Goal: Information Seeking & Learning: Learn about a topic

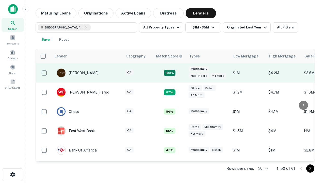
click at [180, 73] on td "100%" at bounding box center [169, 72] width 33 height 19
